Goal: Find specific page/section: Find specific page/section

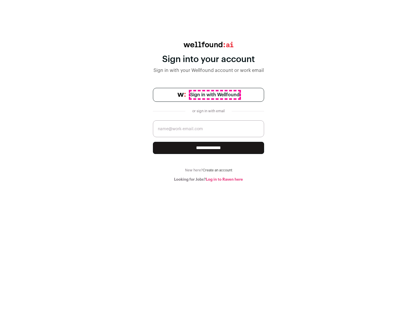
click at [215, 95] on span "Sign in with Wellfound" at bounding box center [214, 94] width 49 height 7
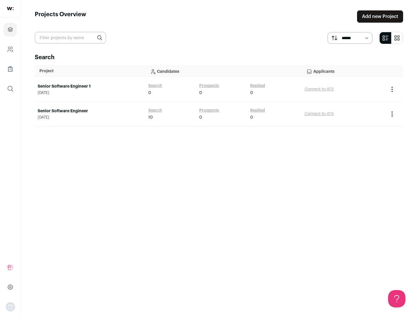
click at [90, 111] on link "Senior Software Engineer" at bounding box center [90, 111] width 105 height 6
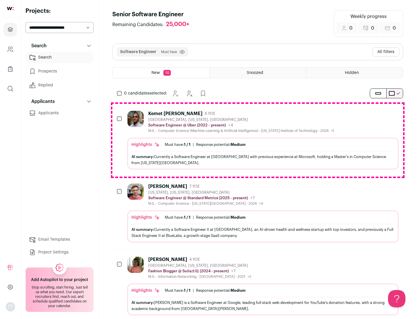
click at [258, 140] on div "Highlights Must have: 1 / 1 How many must haves have been fulfilled? | Response…" at bounding box center [263, 154] width 271 height 32
